Goal: Participate in discussion: Engage in conversation with other users on a specific topic

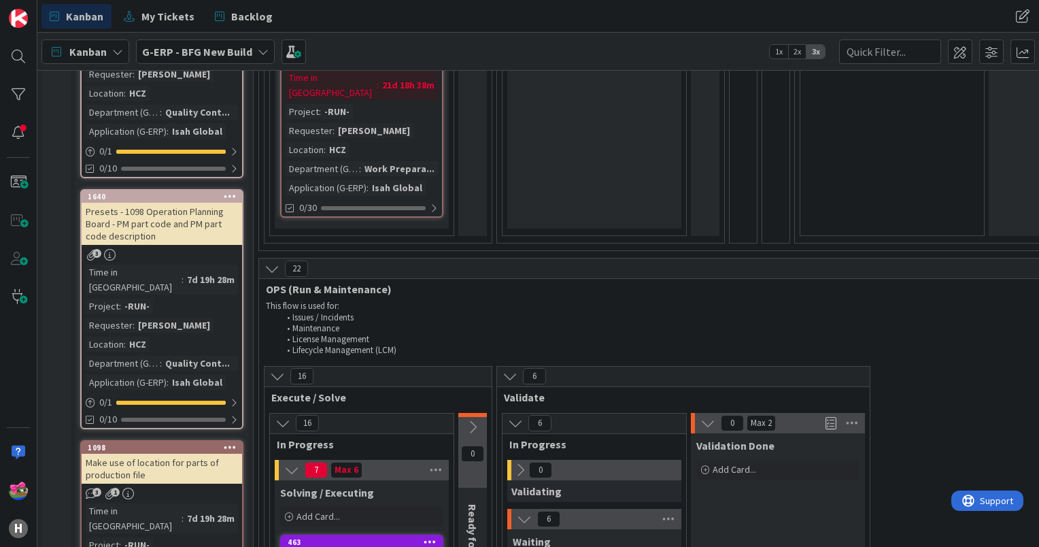
scroll to position [1635, 0]
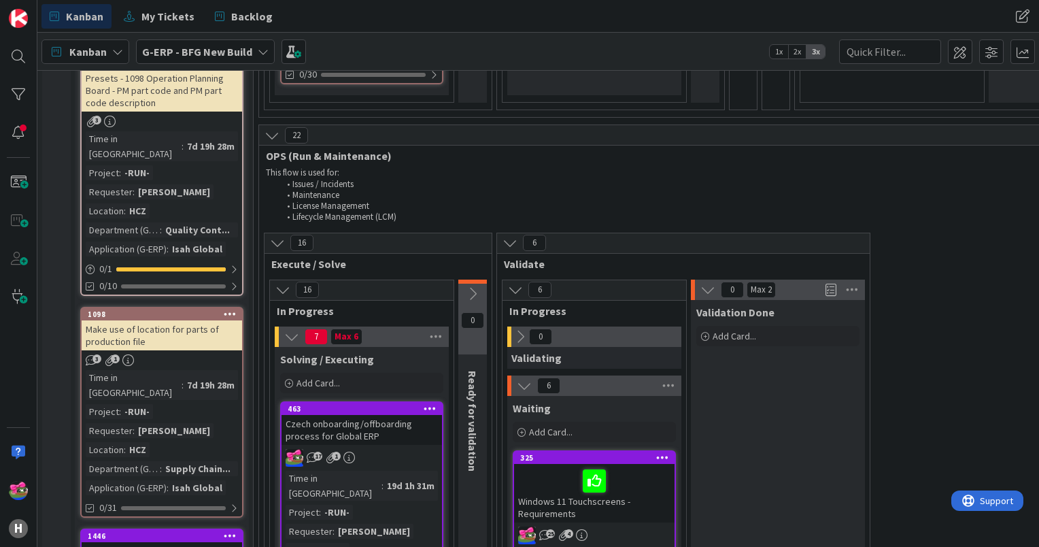
click at [386, 415] on div "Czech onboarding/offboarding process for Global ERP" at bounding box center [362, 430] width 161 height 30
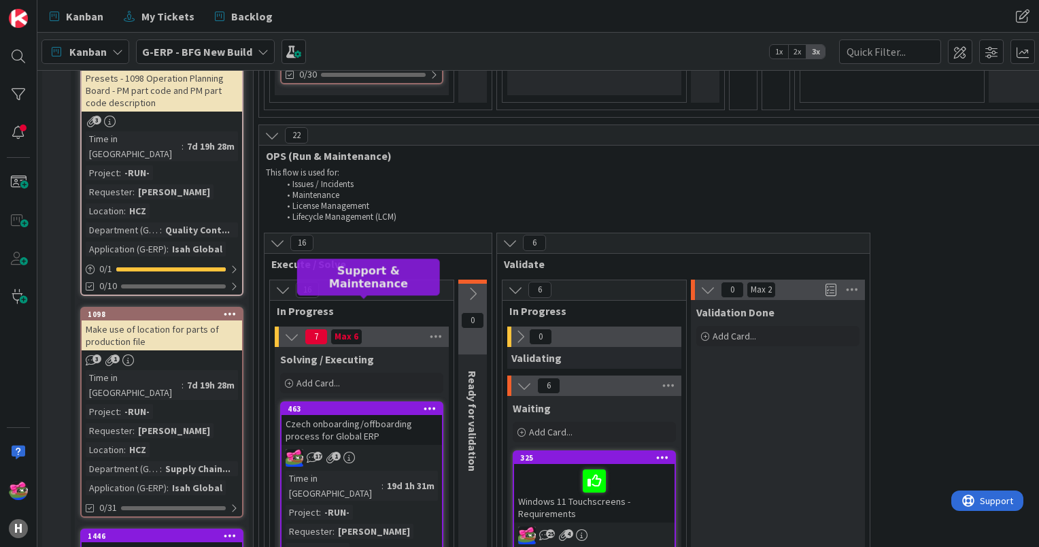
click at [369, 404] on div "463" at bounding box center [365, 409] width 154 height 10
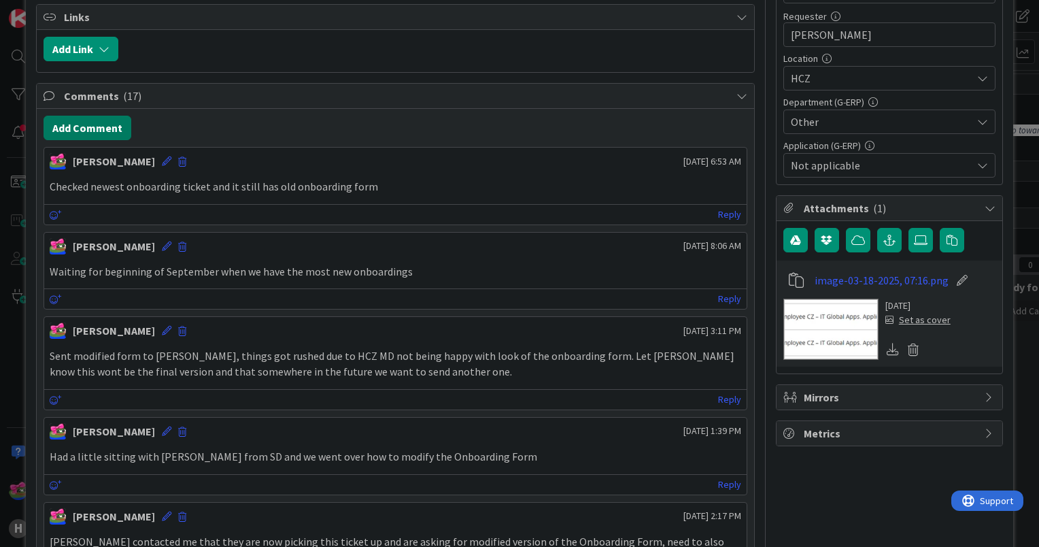
click at [82, 127] on button "Add Comment" at bounding box center [88, 128] width 88 height 24
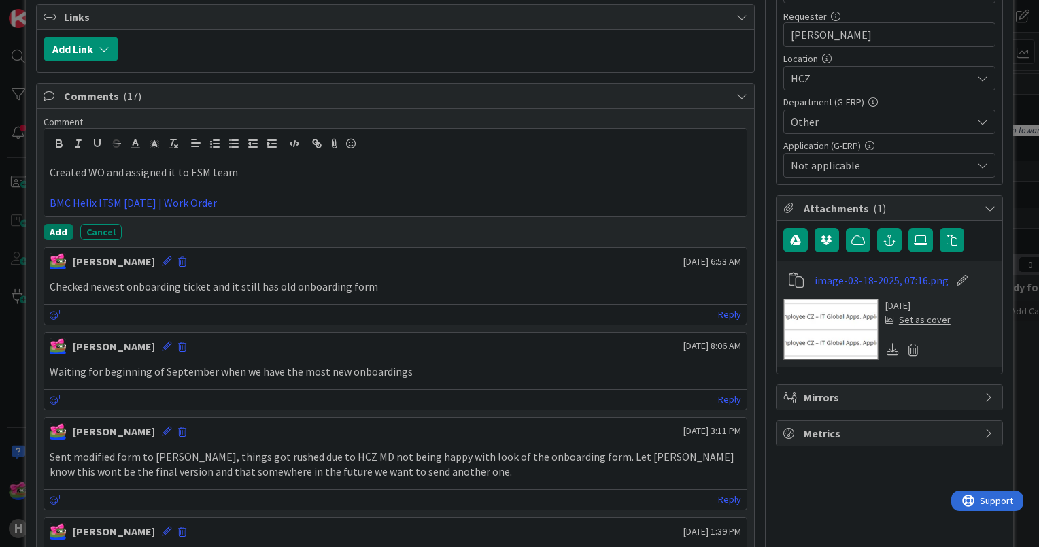
click at [56, 224] on button "Add" at bounding box center [59, 232] width 30 height 16
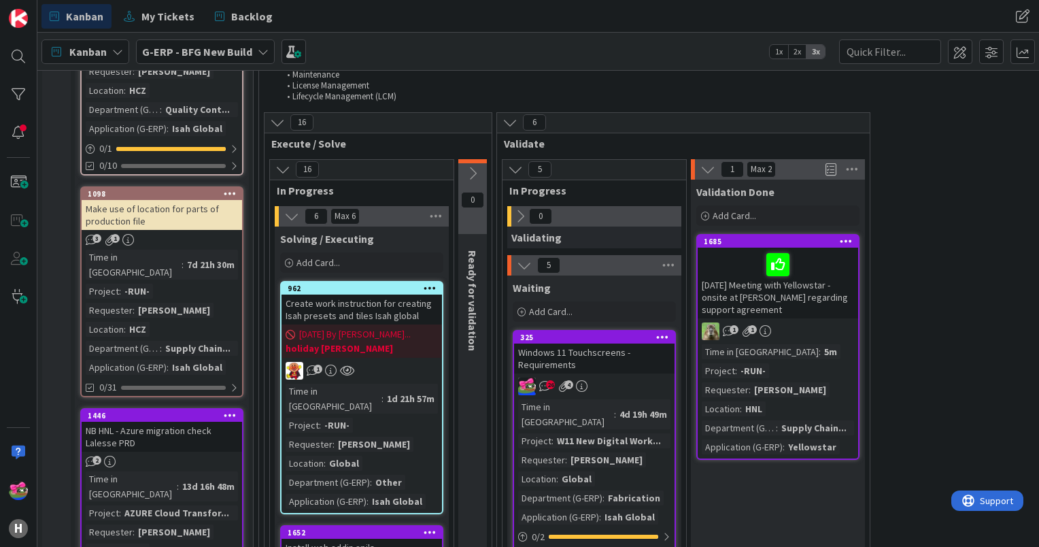
scroll to position [1742, 0]
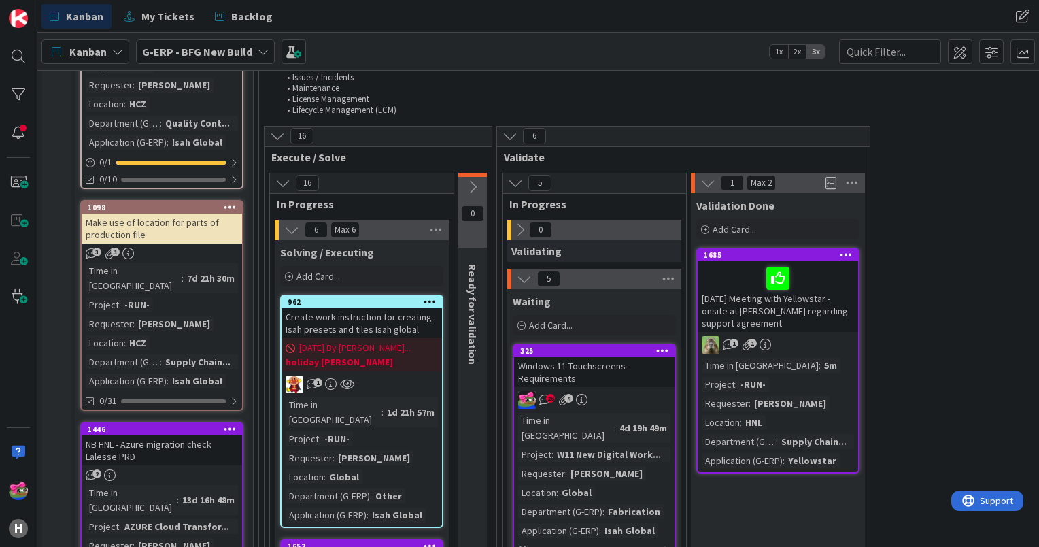
click at [629, 357] on div "Windows 11 Touchscreens - Requirements" at bounding box center [594, 372] width 161 height 30
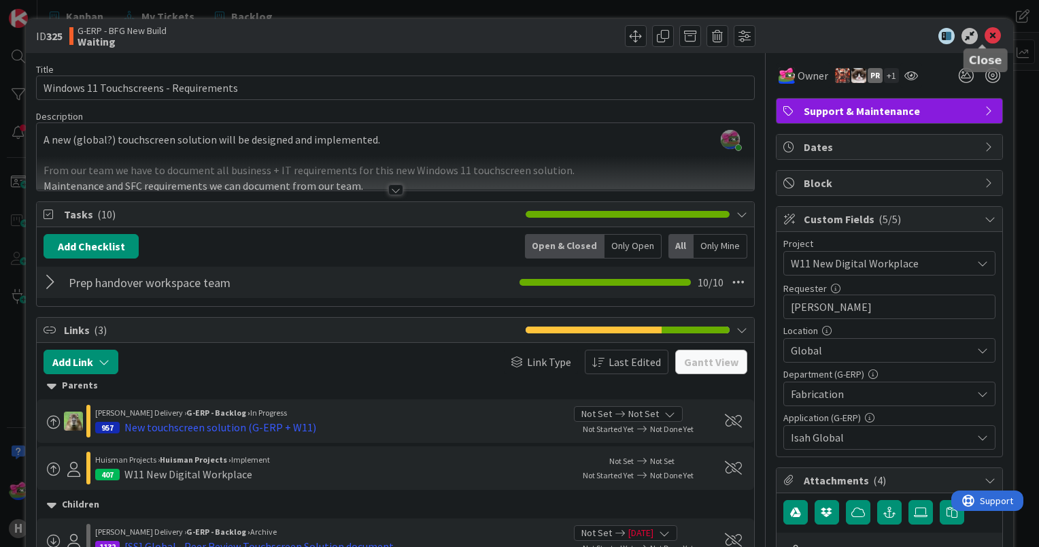
click at [985, 35] on icon at bounding box center [993, 36] width 16 height 16
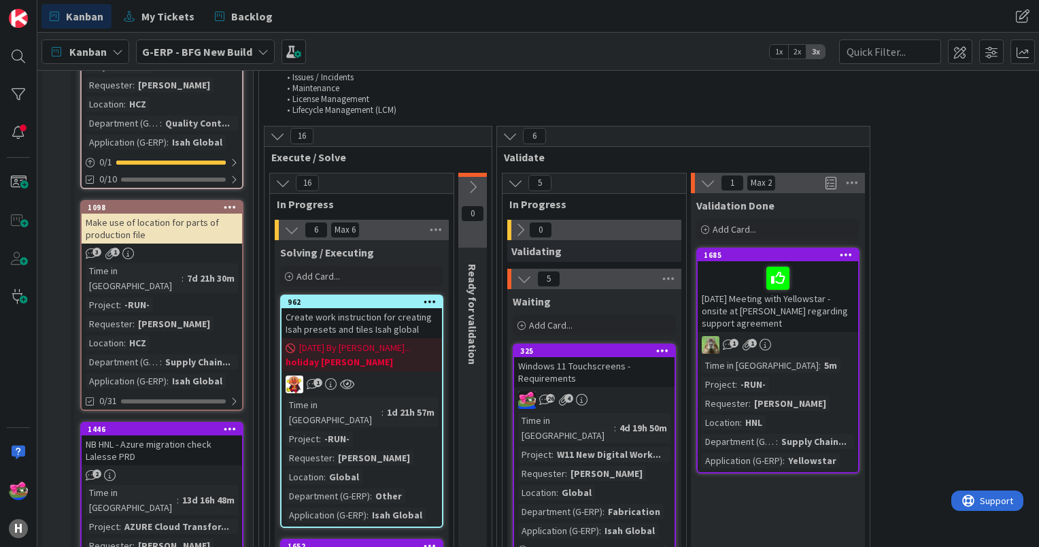
click at [488, 39] on div "Kanban G-ERP - BFG New Build 1x 2x 3x" at bounding box center [538, 51] width 1002 height 37
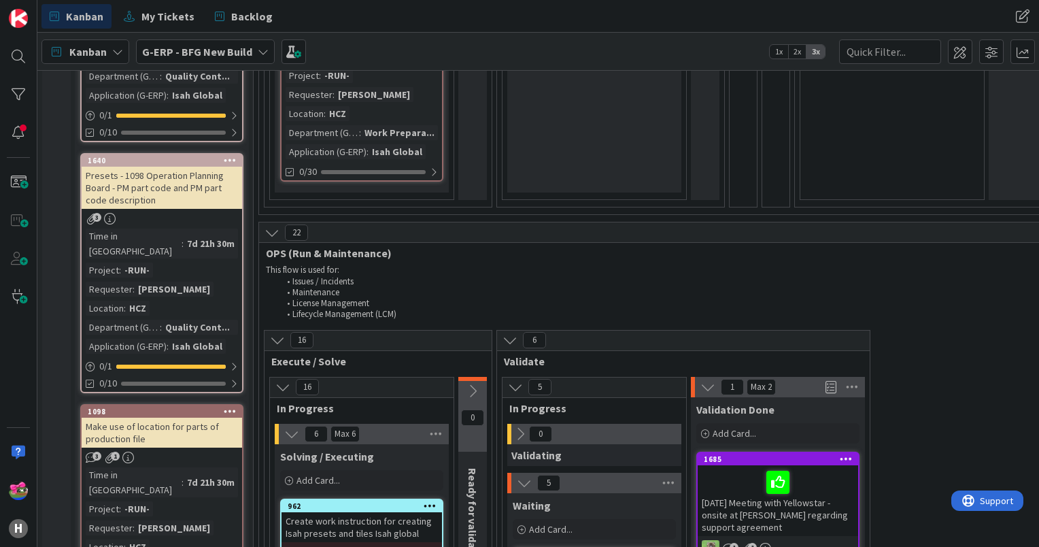
scroll to position [1673, 0]
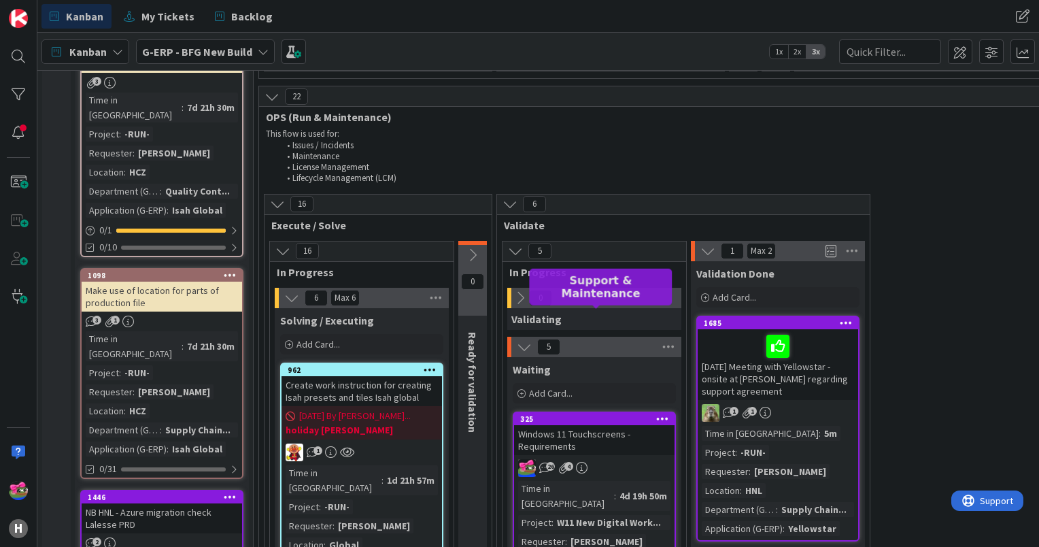
click at [603, 414] on div "325" at bounding box center [597, 419] width 154 height 10
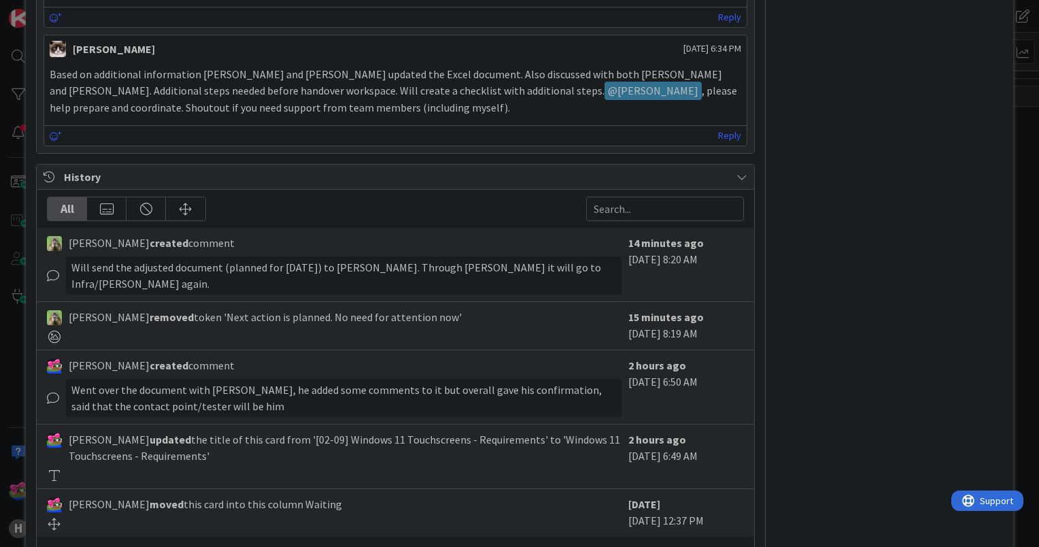
scroll to position [3297, 0]
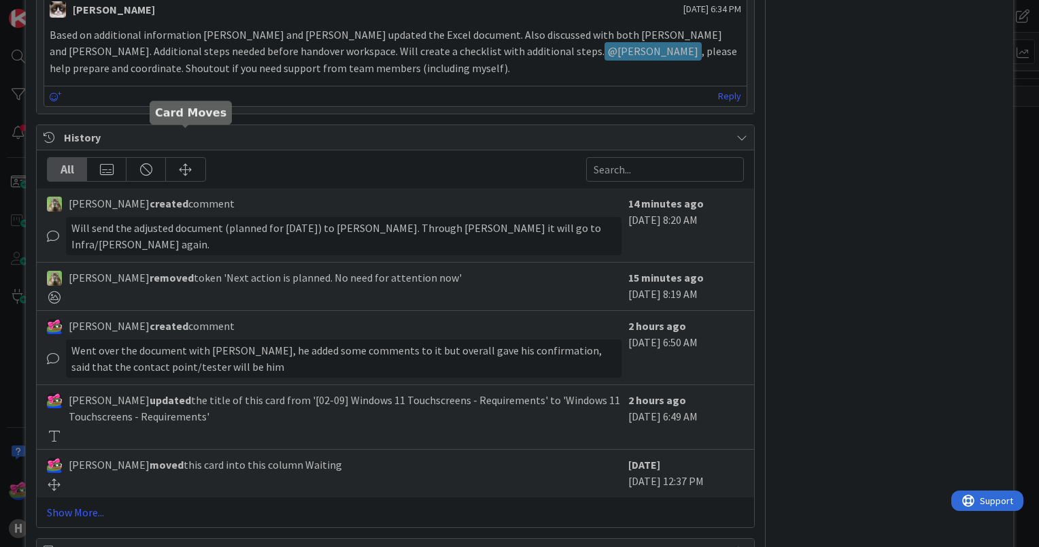
click at [204, 158] on div at bounding box center [185, 169] width 39 height 23
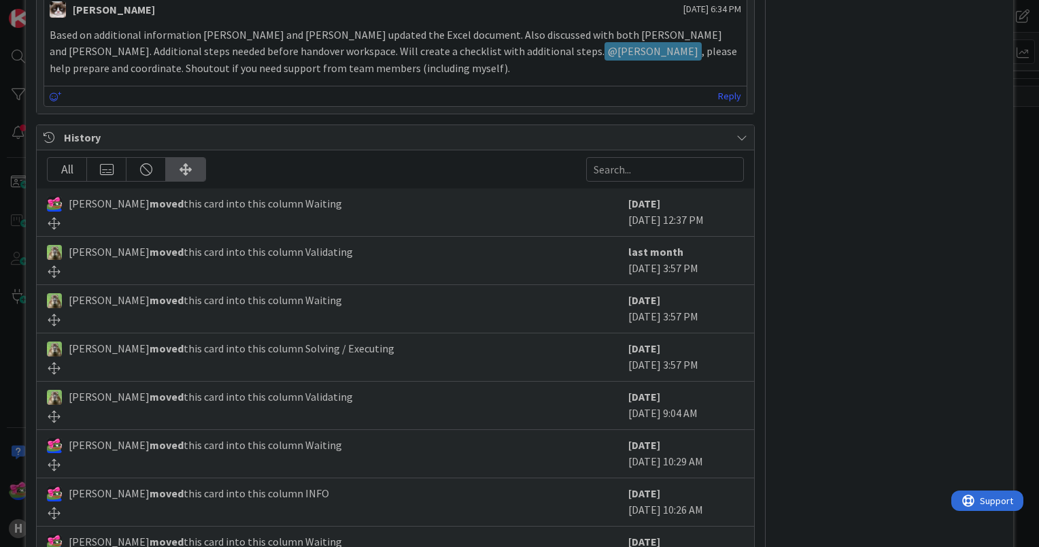
click at [56, 158] on div "All" at bounding box center [67, 169] width 39 height 23
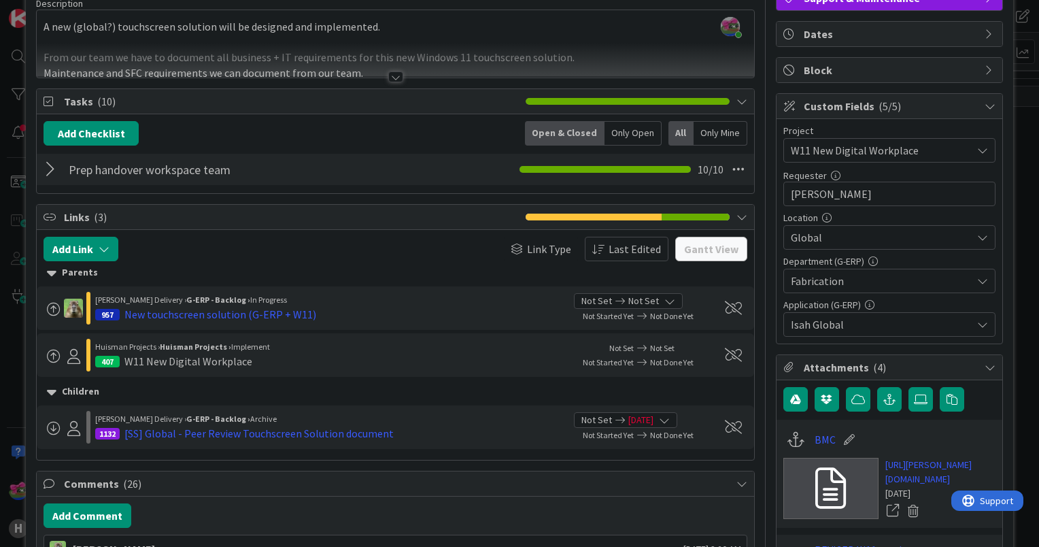
scroll to position [0, 0]
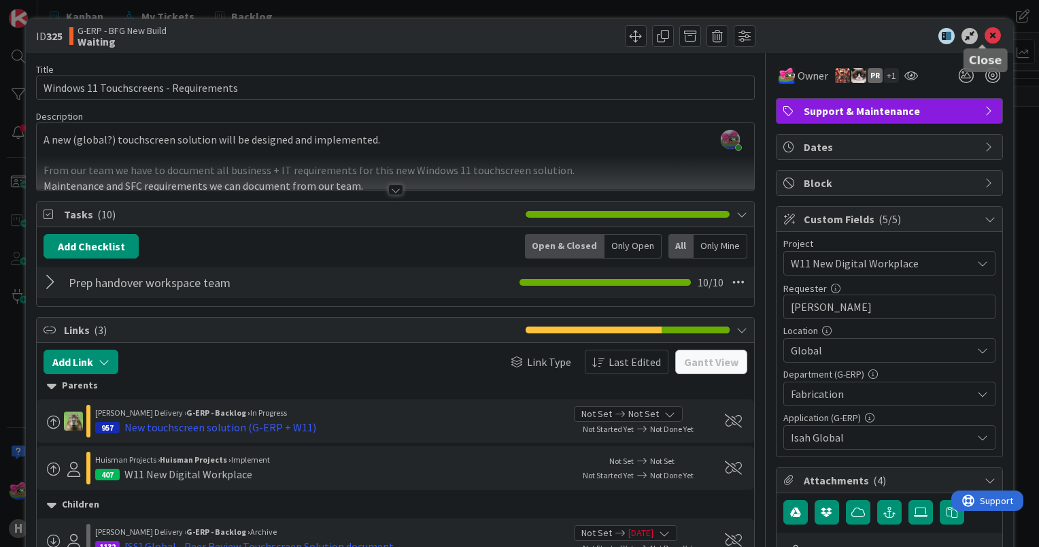
drag, startPoint x: 990, startPoint y: 33, endPoint x: 622, endPoint y: 276, distance: 440.6
click at [990, 33] on icon at bounding box center [993, 36] width 16 height 16
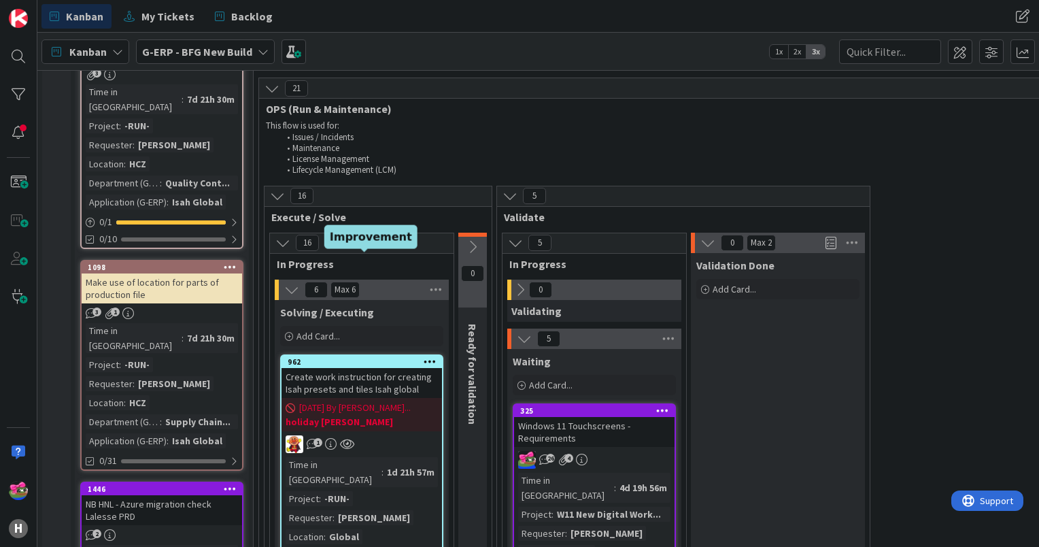
scroll to position [1954, 0]
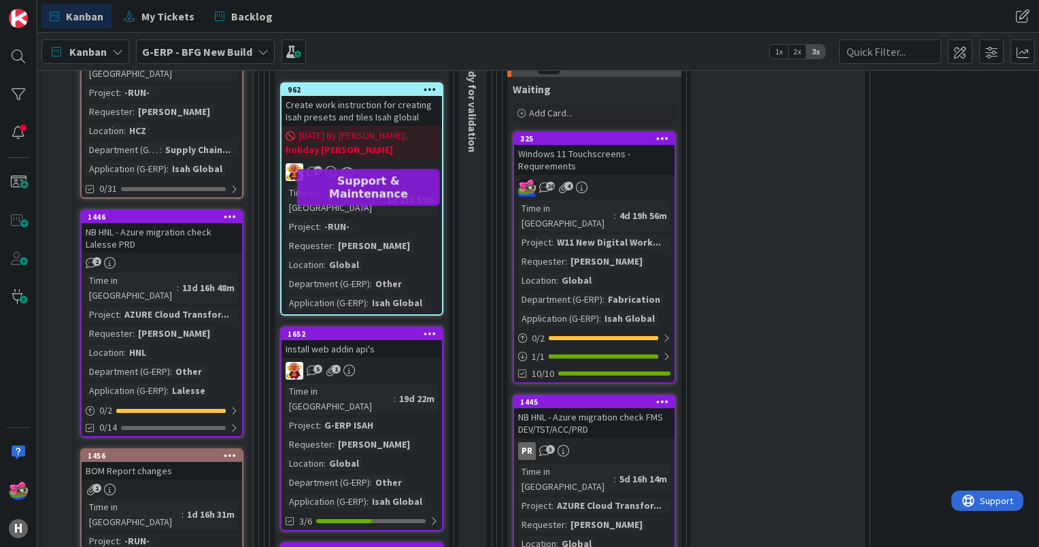
click at [378, 329] on div "1652" at bounding box center [365, 334] width 154 height 10
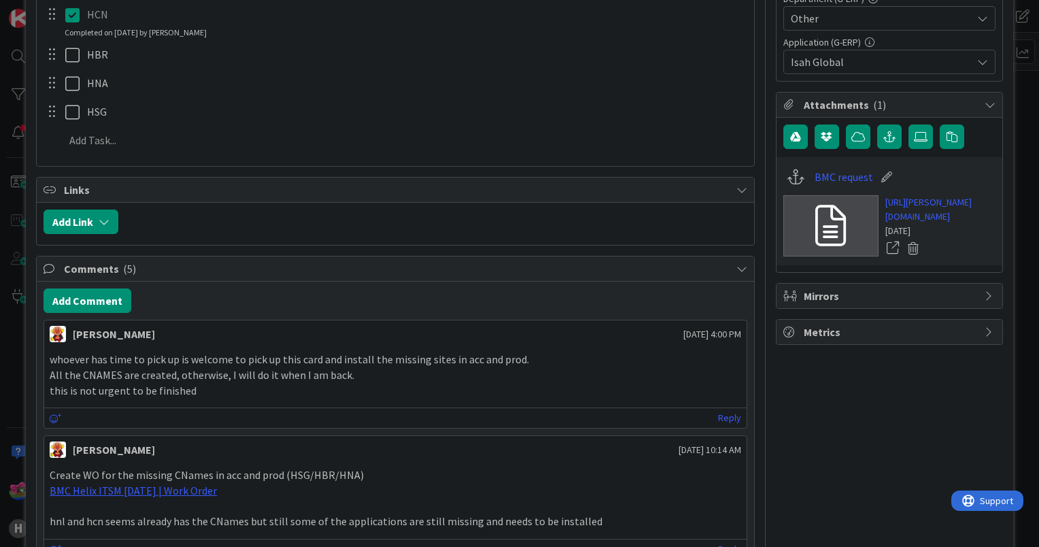
scroll to position [408, 0]
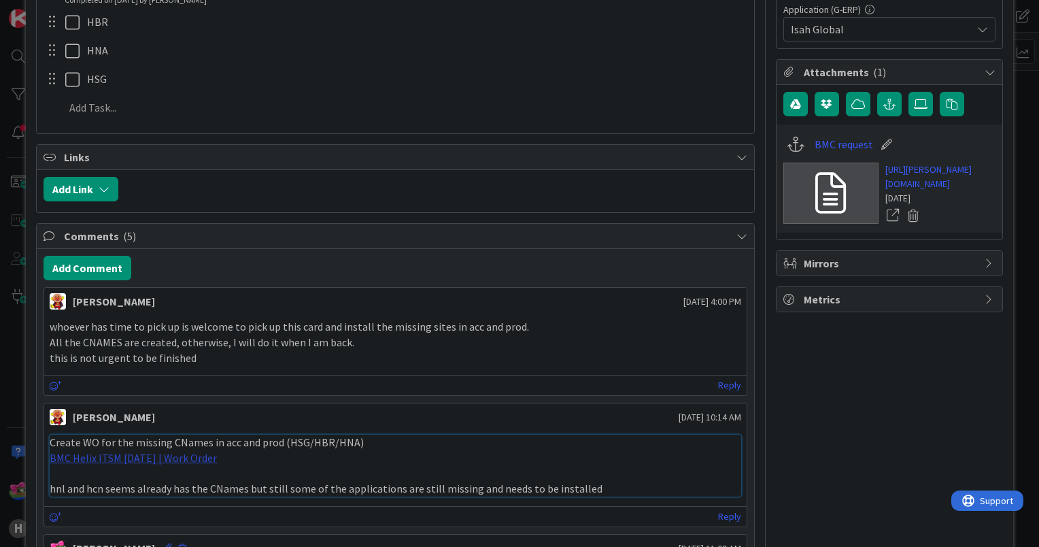
click at [155, 455] on link "BMC Helix ITSM 23.3.02 | Work Order" at bounding box center [133, 458] width 167 height 14
